Goal: Task Accomplishment & Management: Use online tool/utility

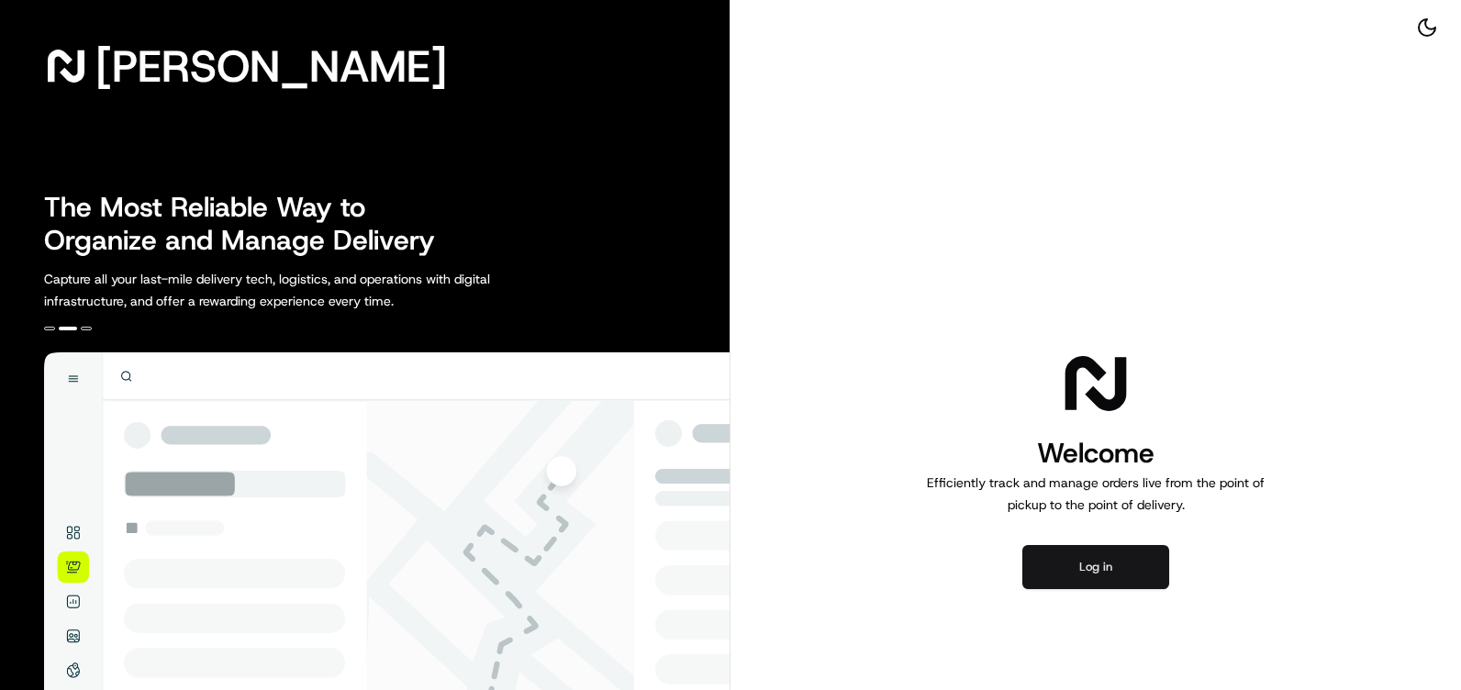
click at [1142, 563] on button "Log in" at bounding box center [1095, 567] width 147 height 44
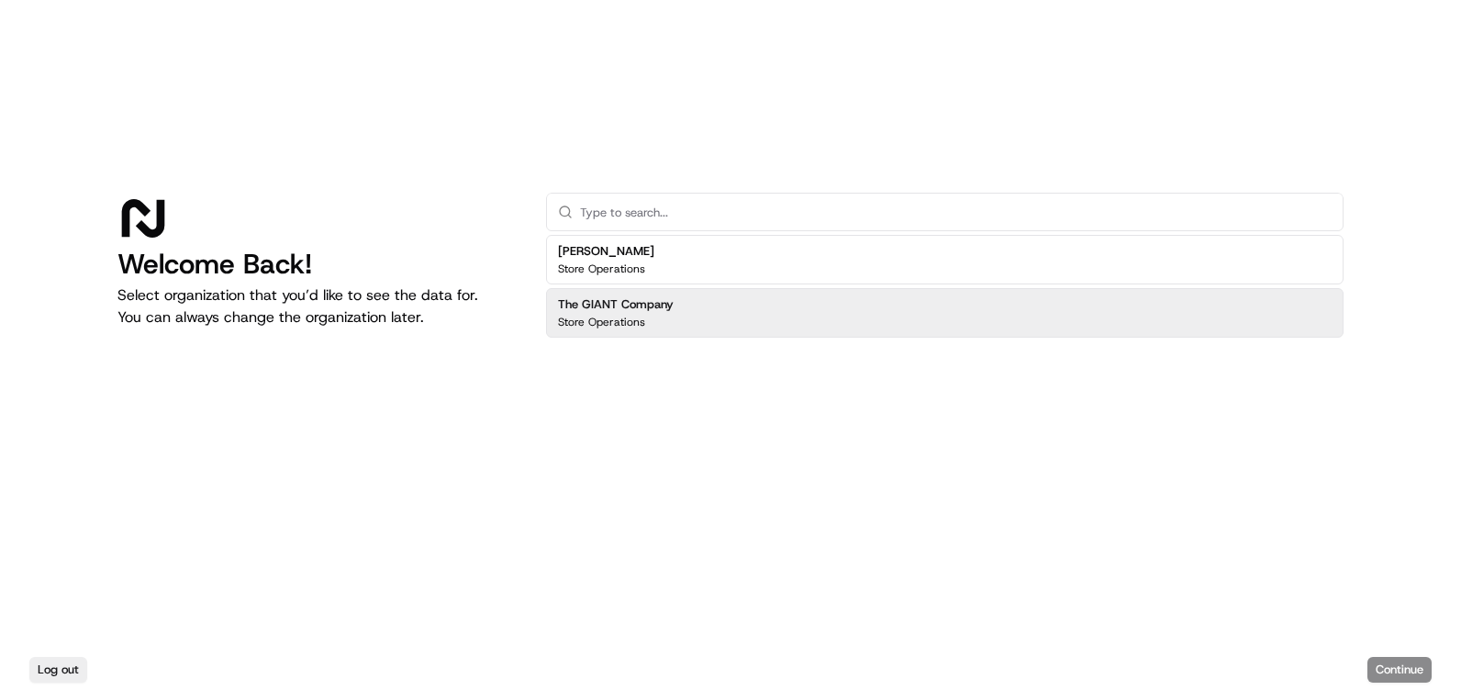
click at [645, 313] on div "The GIANT Company Store Operations" at bounding box center [616, 312] width 116 height 33
click at [1383, 664] on button "Continue" at bounding box center [1399, 670] width 64 height 26
